Goal: Information Seeking & Learning: Learn about a topic

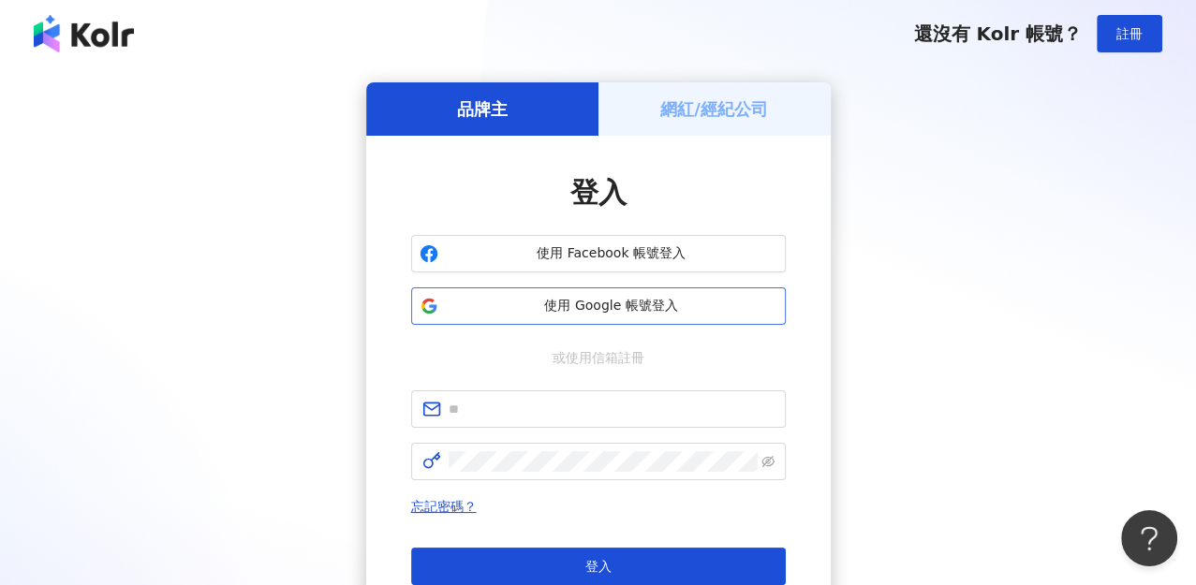
click at [570, 305] on span "使用 Google 帳號登入" at bounding box center [612, 306] width 332 height 19
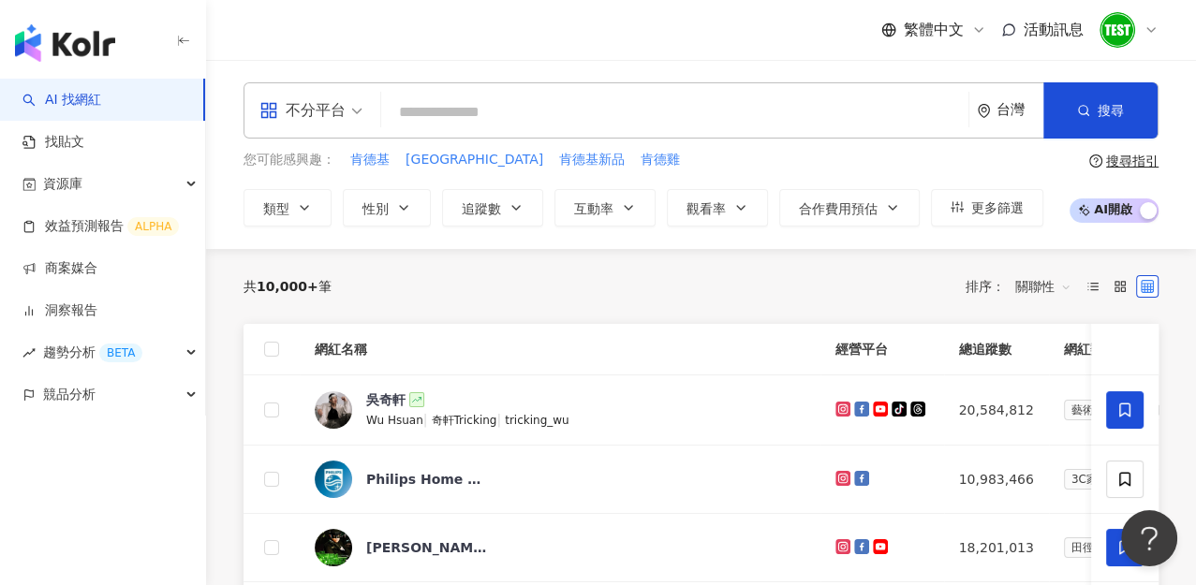
click at [1144, 30] on icon at bounding box center [1151, 29] width 15 height 15
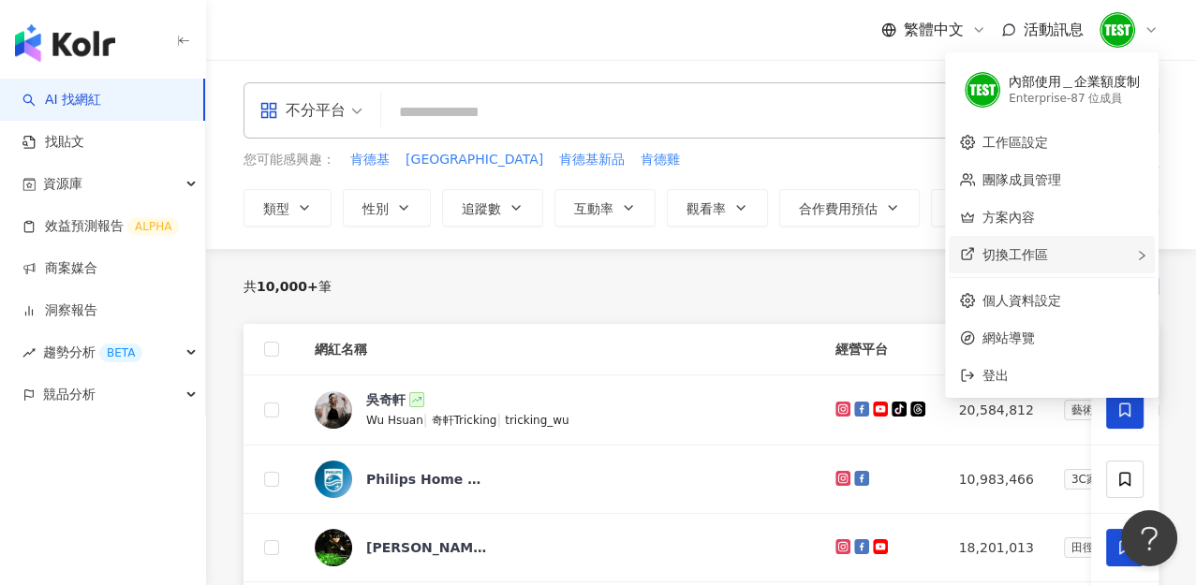
click at [1017, 256] on span "切換工作區" at bounding box center [1016, 254] width 66 height 15
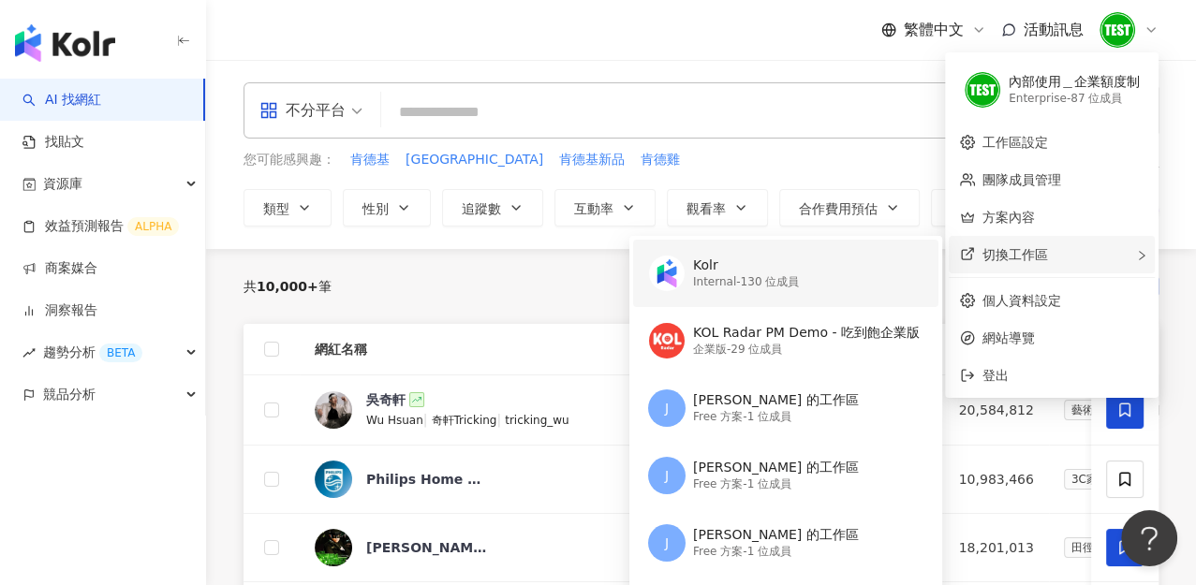
click at [756, 263] on div "Kolr" at bounding box center [746, 266] width 106 height 19
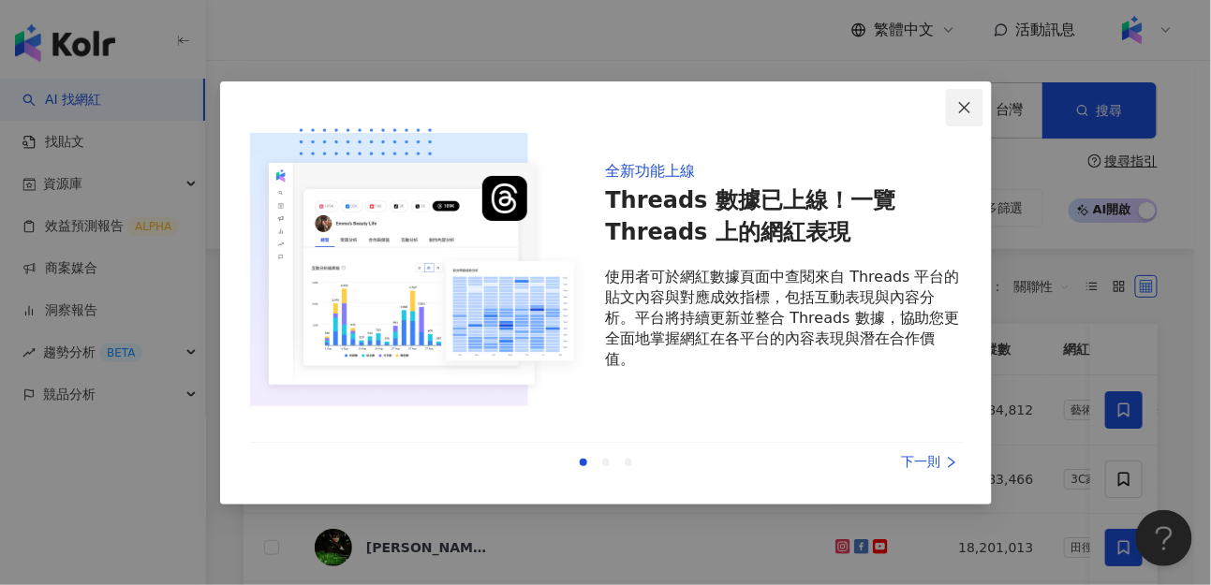
click at [969, 116] on button "Close" at bounding box center [964, 107] width 37 height 37
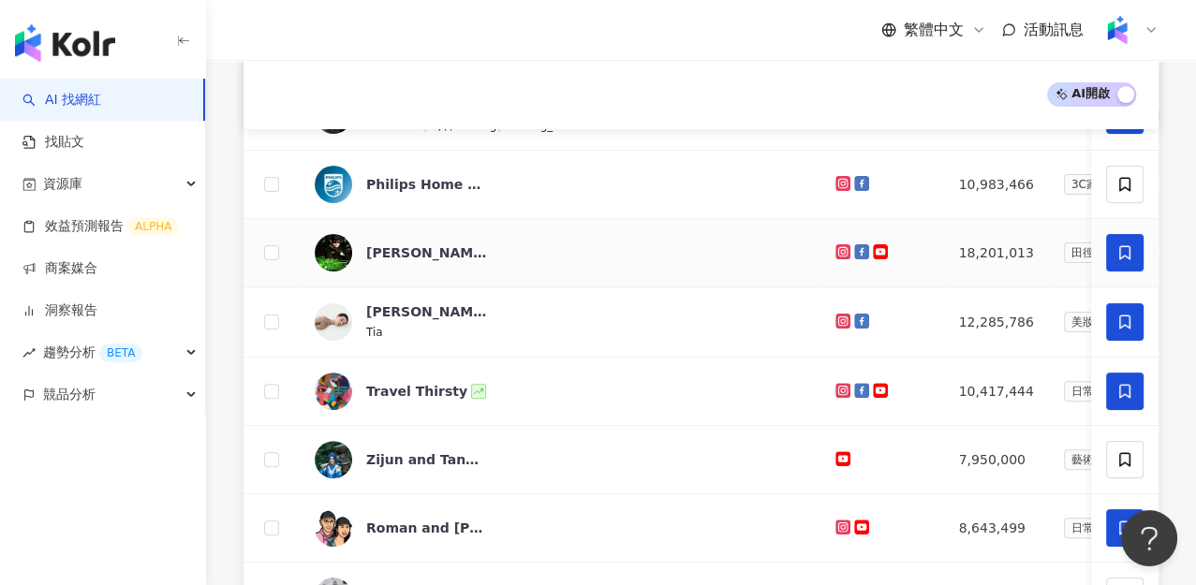
scroll to position [312, 0]
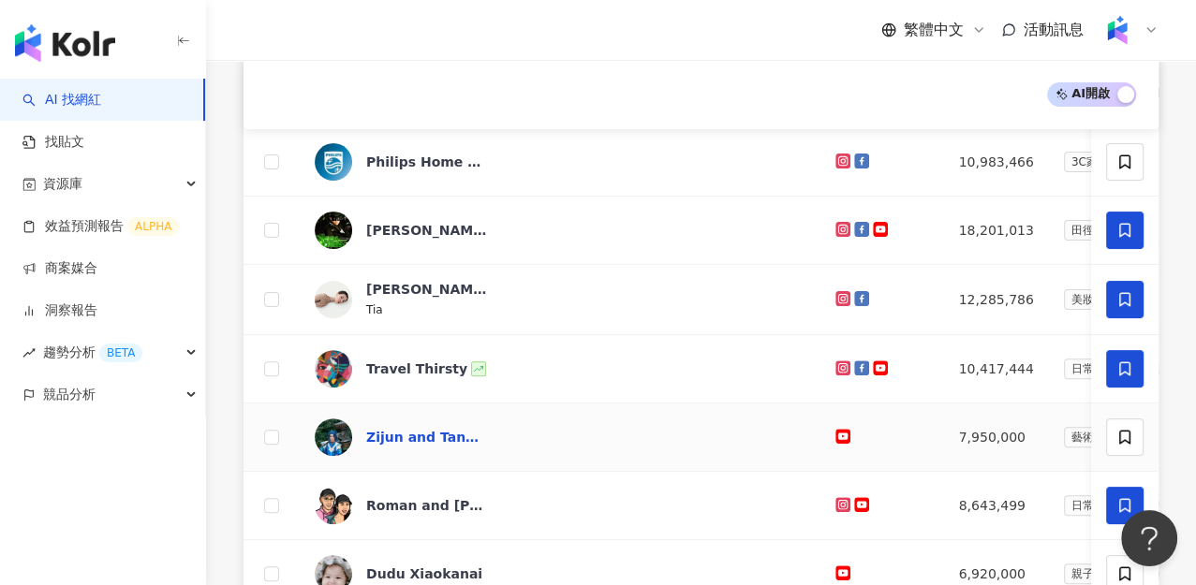
click at [457, 433] on div "Zijun and Tang San" at bounding box center [427, 437] width 122 height 19
click at [427, 435] on div "Zijun and Tang San" at bounding box center [427, 437] width 122 height 19
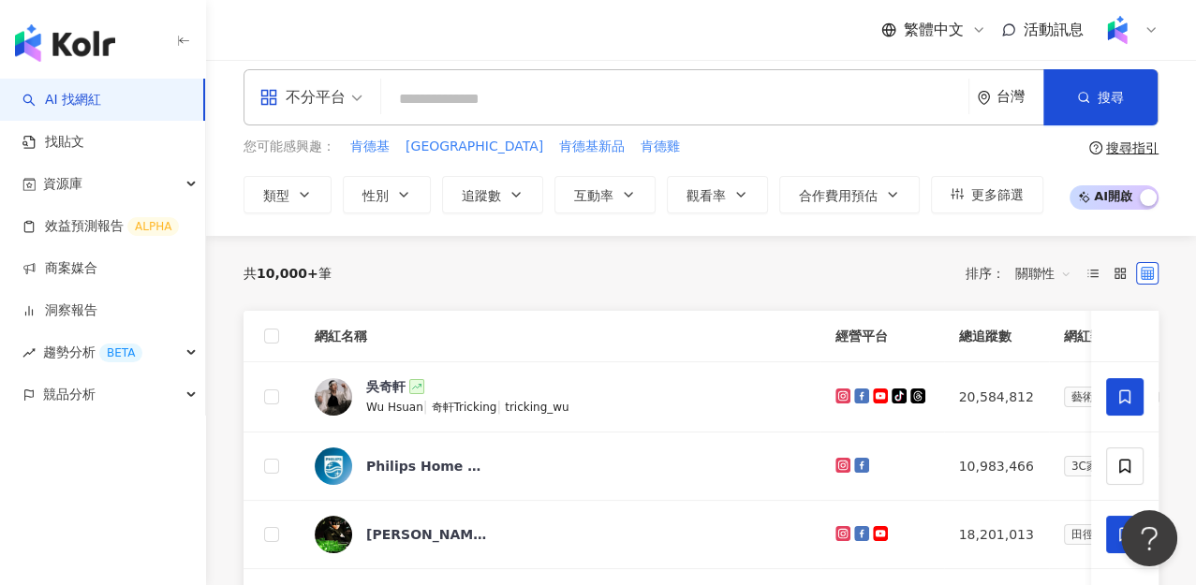
scroll to position [0, 0]
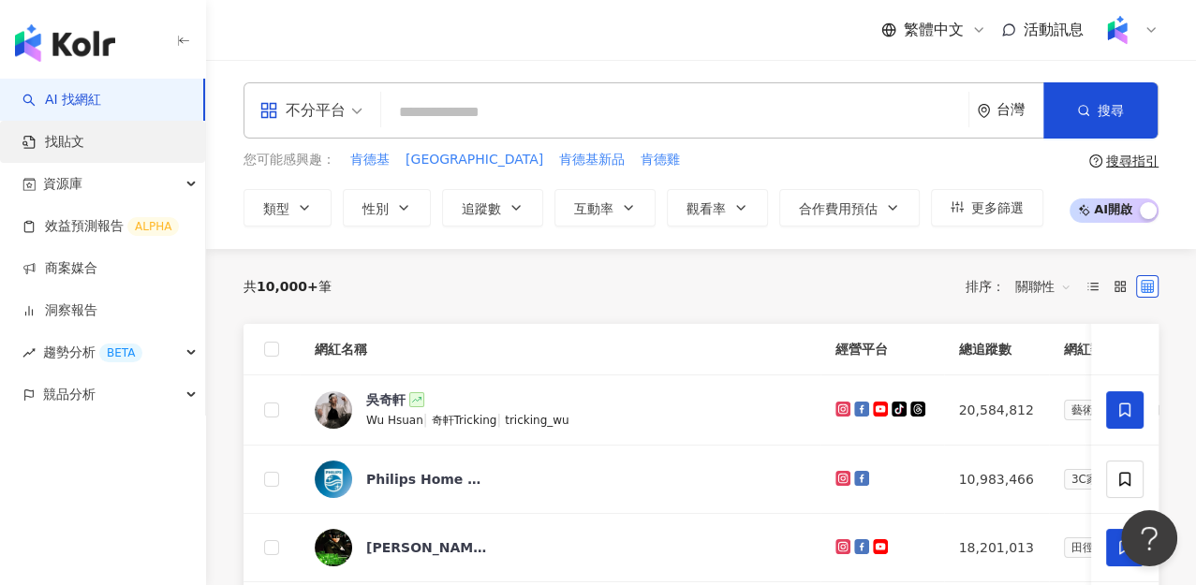
click at [84, 145] on link "找貼文" at bounding box center [53, 142] width 62 height 19
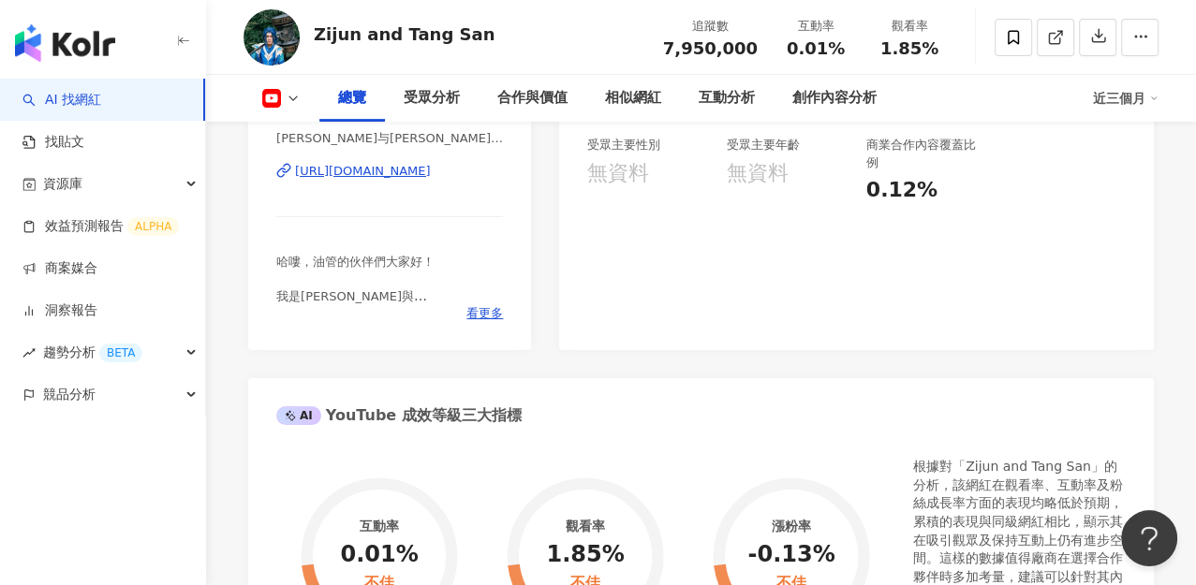
scroll to position [312, 0]
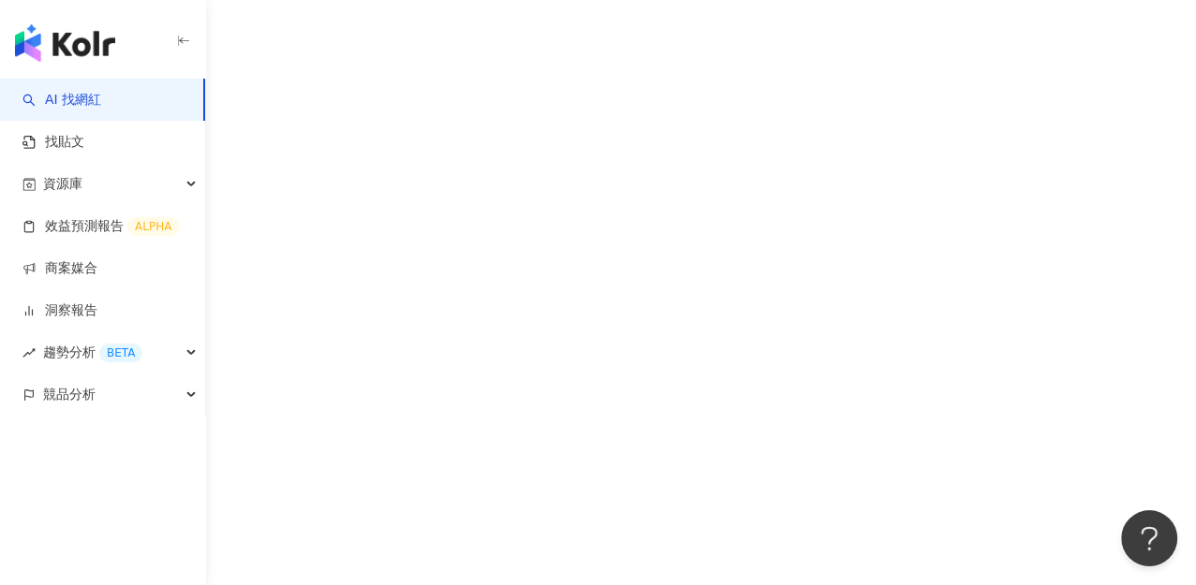
scroll to position [46, 0]
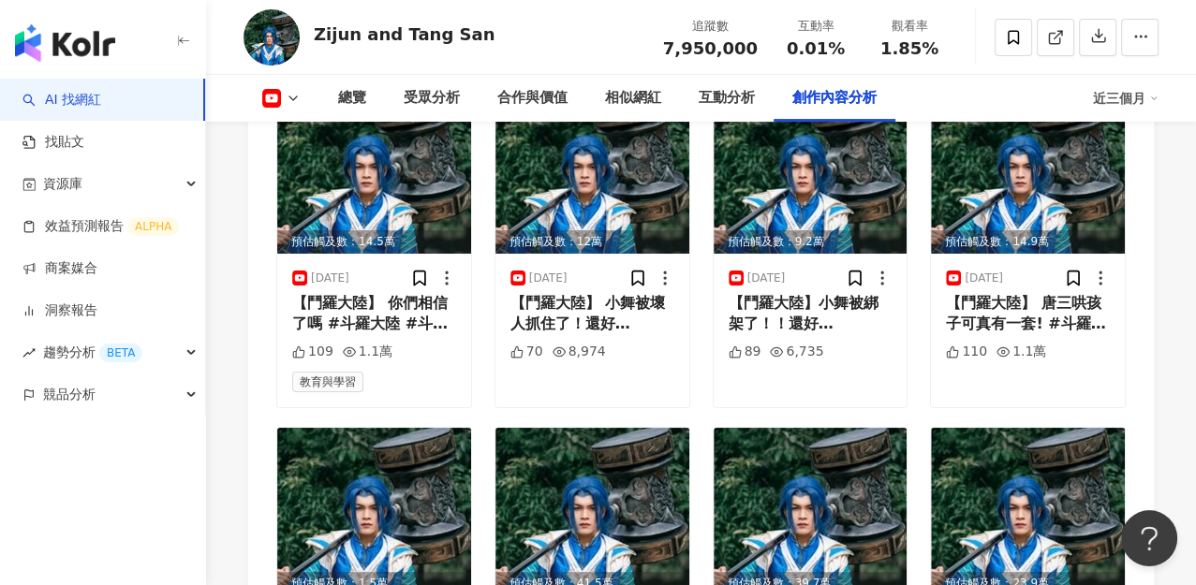
scroll to position [5515, 0]
